Goal: Task Accomplishment & Management: Use online tool/utility

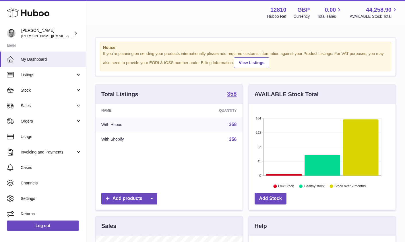
scroll to position [89, 147]
click at [29, 92] on span "Stock" at bounding box center [48, 90] width 55 height 5
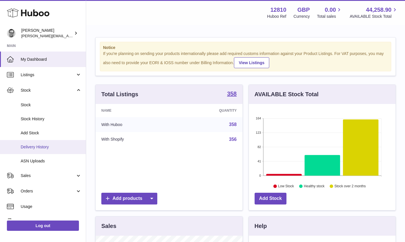
click at [34, 149] on span "Delivery History" at bounding box center [51, 147] width 61 height 5
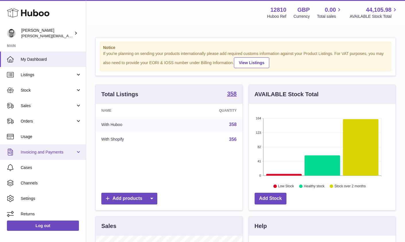
scroll to position [89, 147]
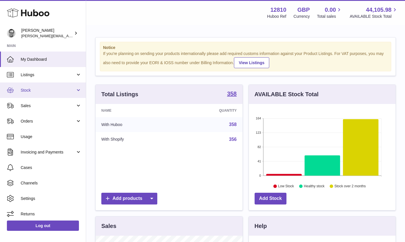
click at [22, 89] on span "Stock" at bounding box center [48, 90] width 55 height 5
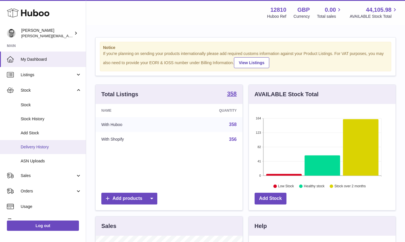
click at [29, 146] on span "Delivery History" at bounding box center [51, 147] width 61 height 5
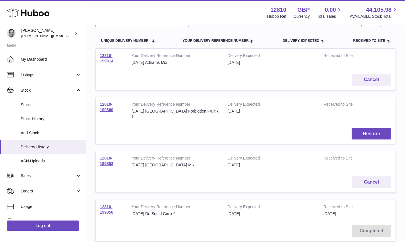
scroll to position [59, 0]
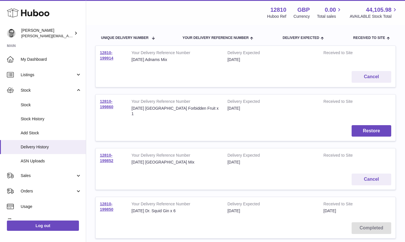
click at [112, 201] on td "12810-199850" at bounding box center [112, 207] width 32 height 21
click at [106, 201] on td "12810-199850" at bounding box center [112, 207] width 32 height 21
click at [108, 204] on link "12810-199850" at bounding box center [106, 207] width 13 height 10
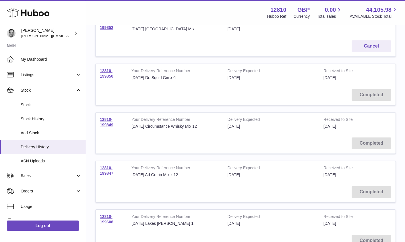
scroll to position [200, 0]
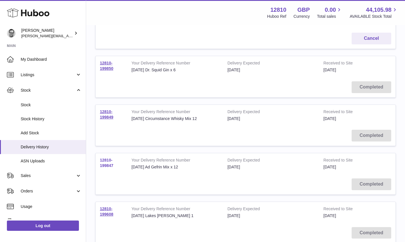
click at [108, 159] on link "12810-199847" at bounding box center [106, 163] width 13 height 10
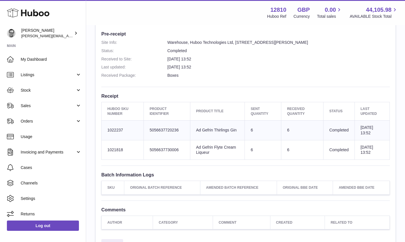
scroll to position [153, 0]
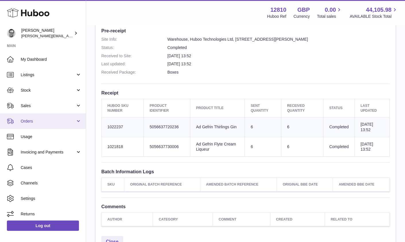
click at [23, 120] on span "Orders" at bounding box center [48, 121] width 55 height 5
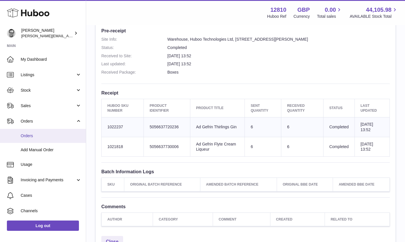
click at [32, 136] on span "Orders" at bounding box center [51, 135] width 61 height 5
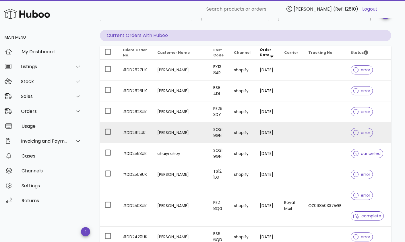
scroll to position [46, 0]
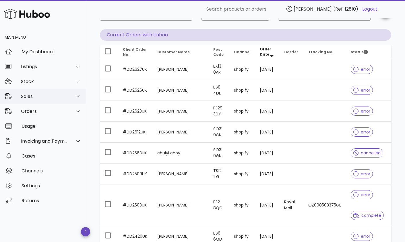
click at [36, 95] on div "Sales" at bounding box center [44, 96] width 47 height 5
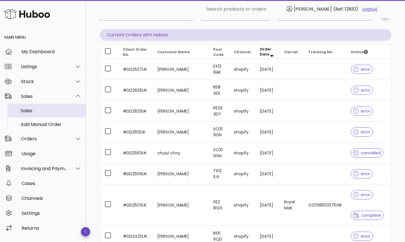
click at [31, 115] on div "Sales" at bounding box center [51, 111] width 61 height 12
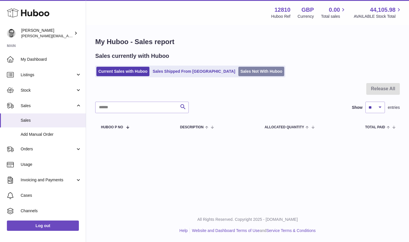
click at [238, 72] on link "Sales Not With Huboo" at bounding box center [261, 71] width 46 height 9
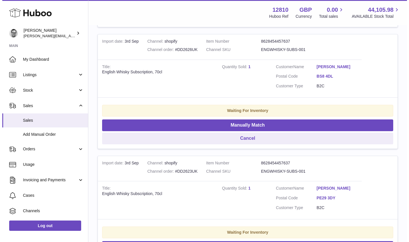
scroll to position [270, 0]
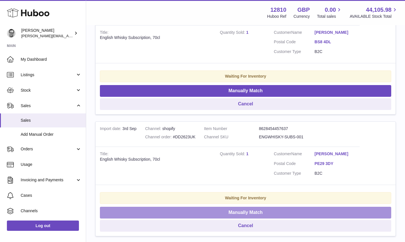
click at [214, 211] on button "Manually Match" at bounding box center [245, 213] width 291 height 12
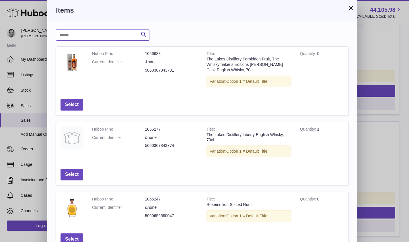
click at [83, 38] on input "text" at bounding box center [103, 34] width 94 height 11
type input "*********"
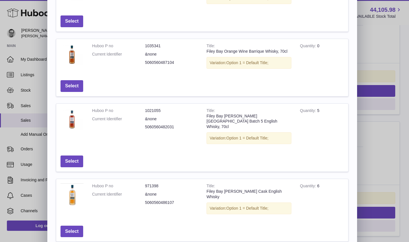
scroll to position [175, 0]
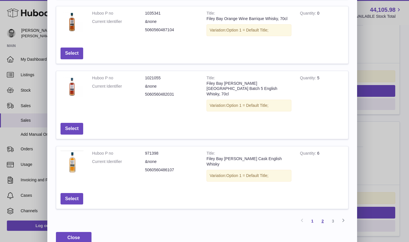
click at [323, 216] on link "2" at bounding box center [323, 221] width 10 height 10
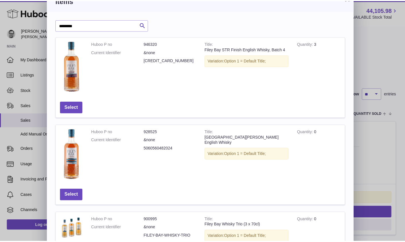
scroll to position [0, 0]
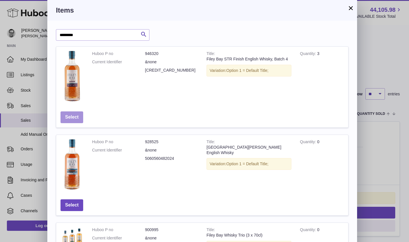
click at [73, 116] on button "Select" at bounding box center [72, 118] width 23 height 12
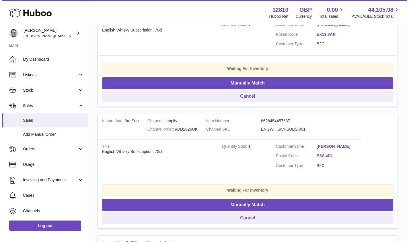
scroll to position [161, 0]
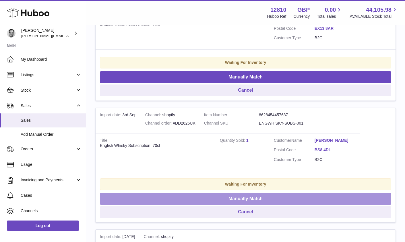
click at [208, 198] on button "Manually Match" at bounding box center [245, 199] width 291 height 12
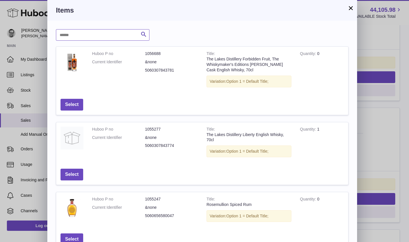
click at [93, 33] on input "text" at bounding box center [103, 34] width 94 height 11
type input "********"
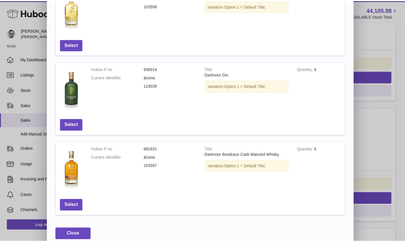
scroll to position [202, 0]
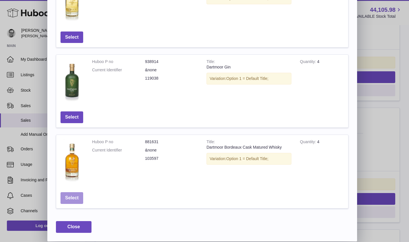
click at [70, 198] on button "Select" at bounding box center [72, 198] width 23 height 12
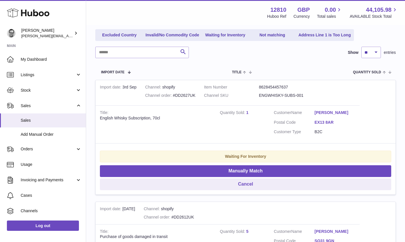
scroll to position [69, 0]
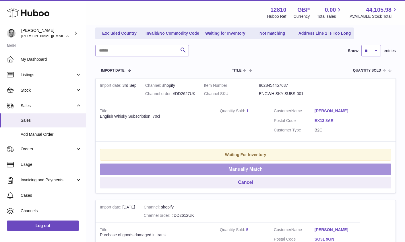
click at [190, 169] on button "Manually Match" at bounding box center [245, 170] width 291 height 12
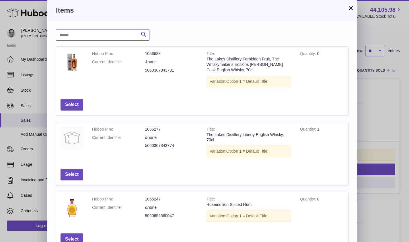
click at [75, 33] on input "text" at bounding box center [103, 34] width 94 height 11
type input "******"
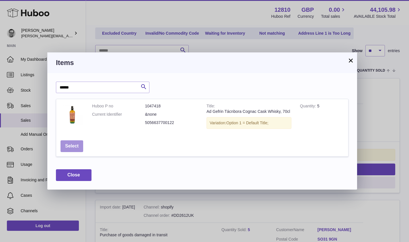
click at [73, 145] on button "Select" at bounding box center [72, 147] width 23 height 12
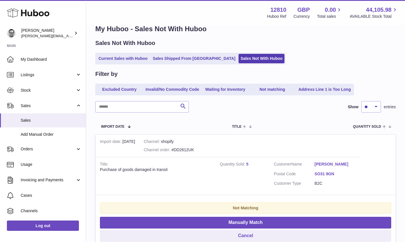
scroll to position [0, 0]
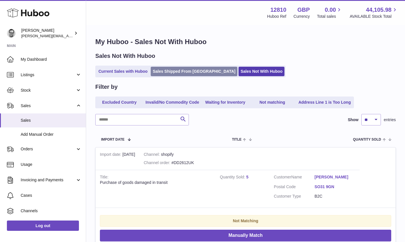
click at [177, 71] on link "Sales Shipped From [GEOGRAPHIC_DATA]" at bounding box center [194, 71] width 87 height 9
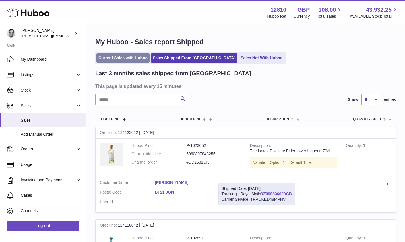
click at [127, 56] on link "Current Sales with Huboo" at bounding box center [122, 57] width 53 height 9
